Goal: Use online tool/utility: Use online tool/utility

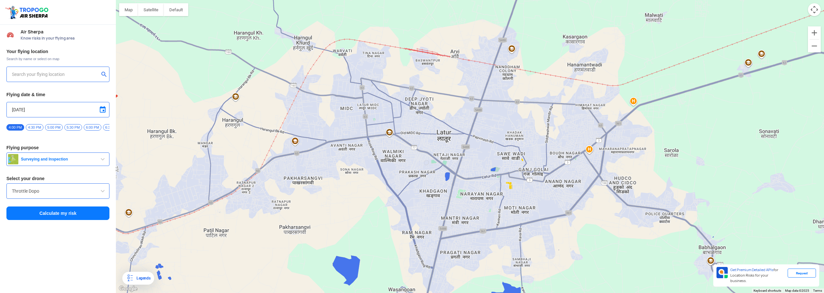
click at [52, 71] on input "text" at bounding box center [55, 74] width 87 height 8
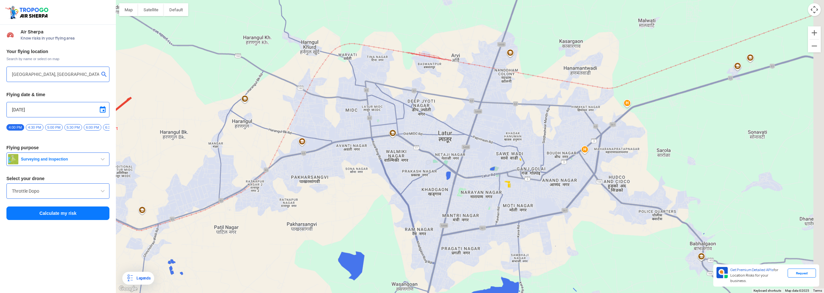
type input "[STREET_ADDRESS]"
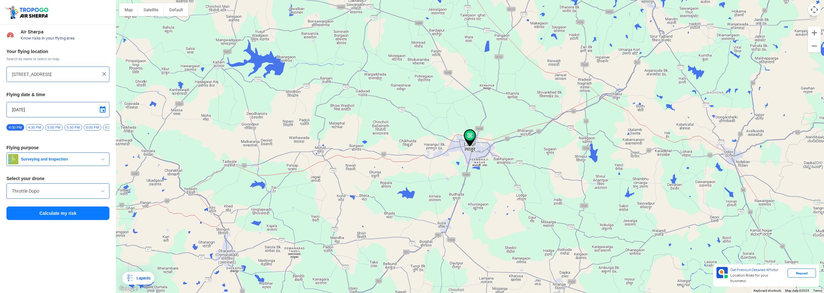
click at [71, 215] on button "Calculate my risk" at bounding box center [57, 214] width 103 height 14
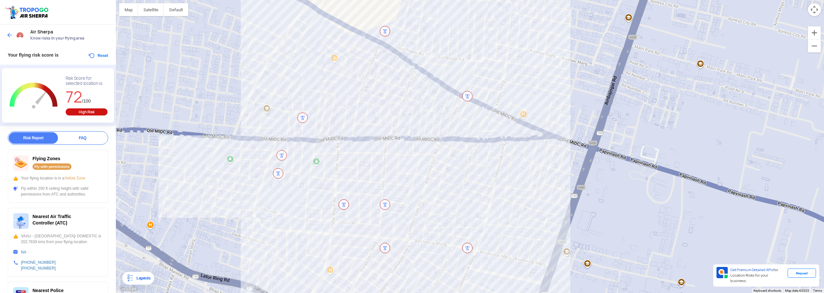
drag, startPoint x: 403, startPoint y: 130, endPoint x: 401, endPoint y: 173, distance: 43.1
click at [401, 173] on div "To navigate, press the arrow keys." at bounding box center [470, 146] width 708 height 293
click at [13, 32] on div at bounding box center [15, 35] width 19 height 12
click at [7, 34] on img at bounding box center [9, 35] width 6 height 6
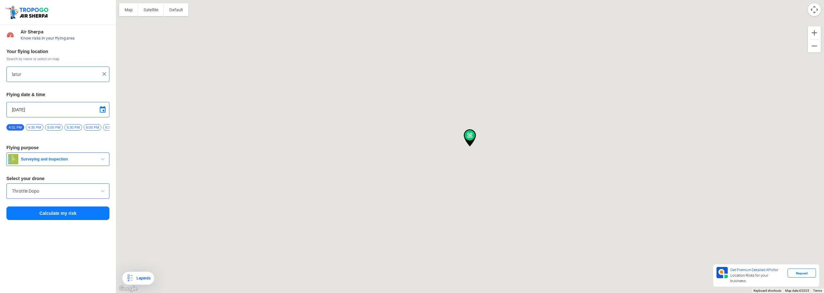
type input "[STREET_ADDRESS]"
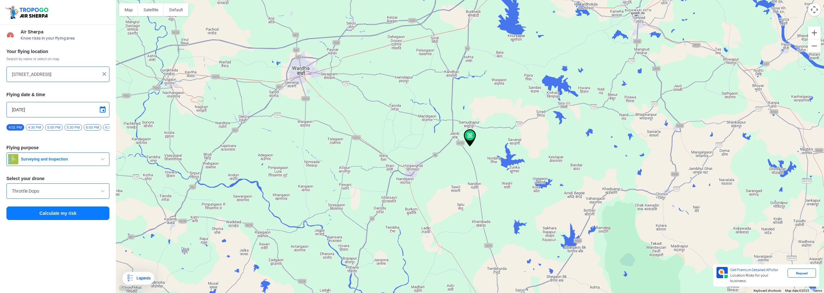
click at [102, 75] on img at bounding box center [104, 74] width 6 height 6
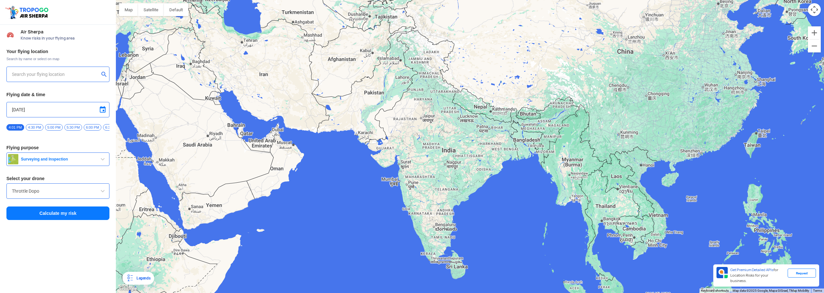
click at [69, 71] on input "text" at bounding box center [55, 74] width 87 height 8
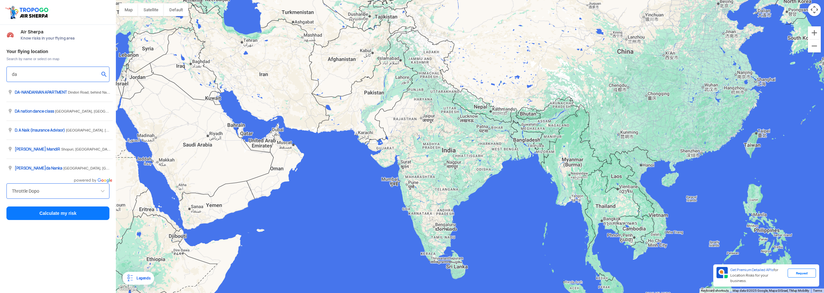
type input "d"
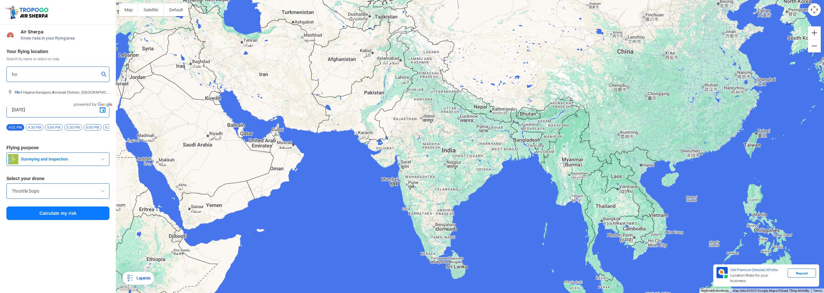
type input "h"
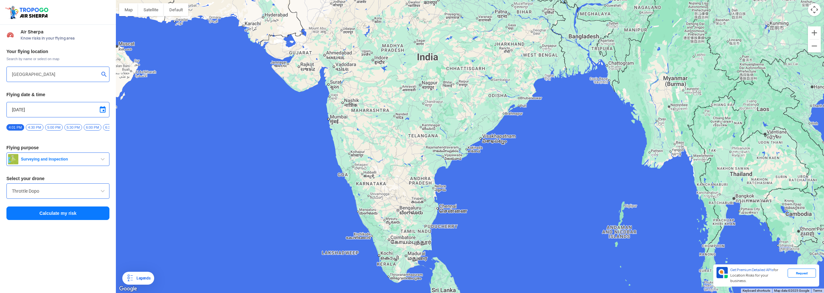
drag, startPoint x: 616, startPoint y: 202, endPoint x: 423, endPoint y: 197, distance: 193.1
click at [398, 199] on div "To navigate, press the arrow keys." at bounding box center [470, 146] width 708 height 293
click at [597, 178] on div "To navigate, press the arrow keys." at bounding box center [470, 146] width 708 height 293
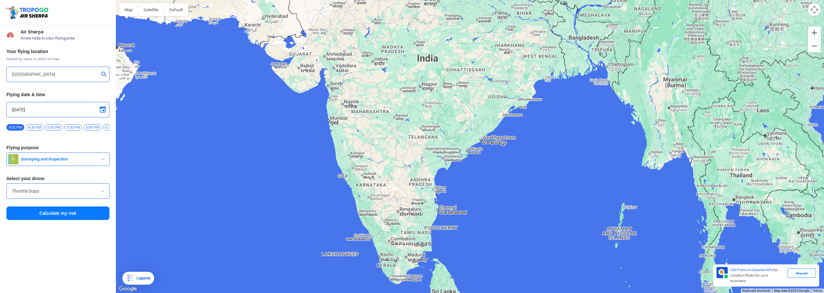
click at [32, 73] on input "[GEOGRAPHIC_DATA]" at bounding box center [55, 74] width 87 height 8
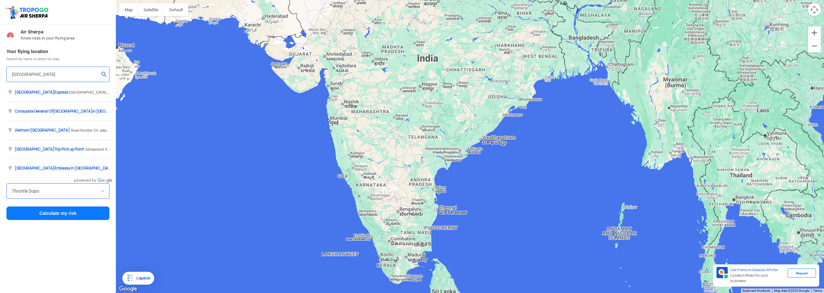
click at [32, 73] on input "[GEOGRAPHIC_DATA]" at bounding box center [55, 74] width 87 height 8
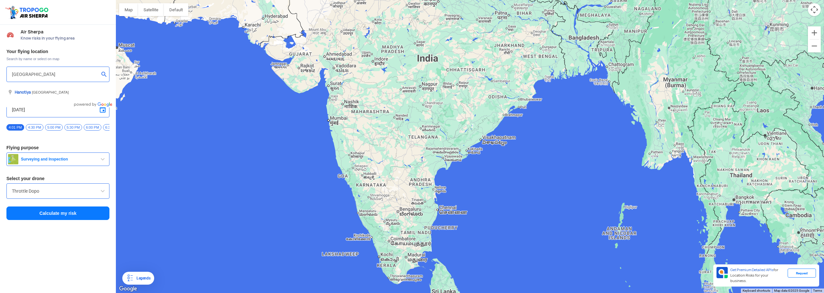
type input "[GEOGRAPHIC_DATA]"
